Goal: Find specific page/section: Find specific page/section

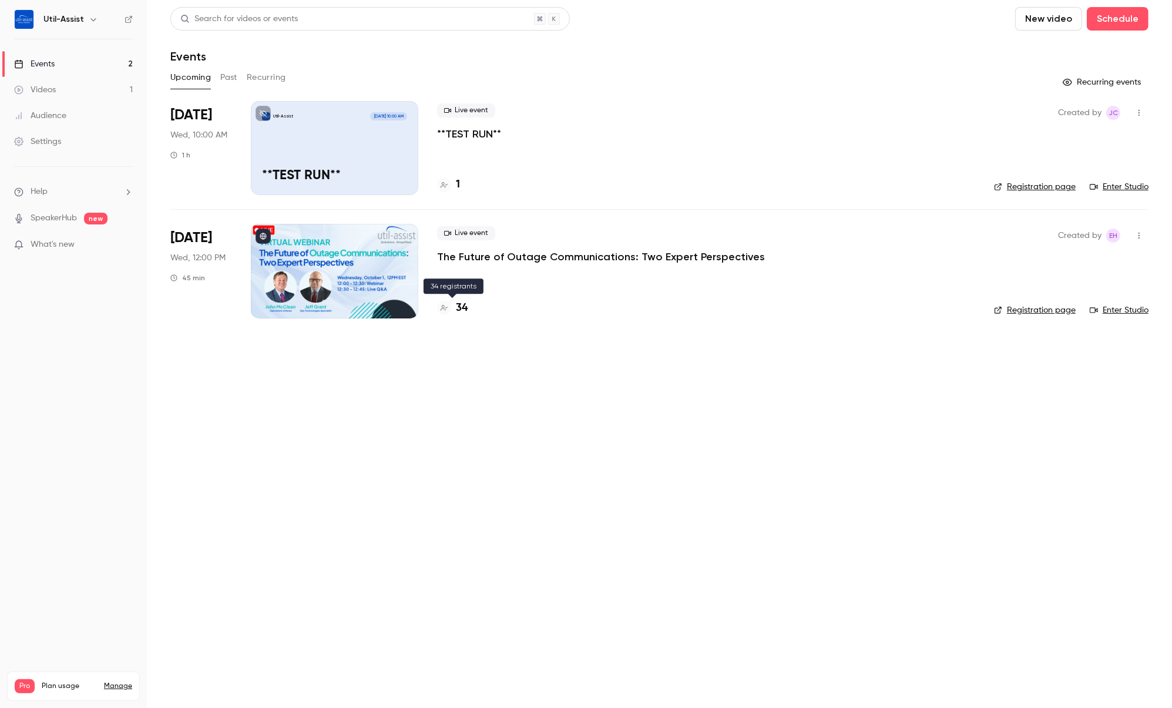
click at [458, 306] on h4 "34" at bounding box center [462, 308] width 12 height 16
